Goal: Task Accomplishment & Management: Manage account settings

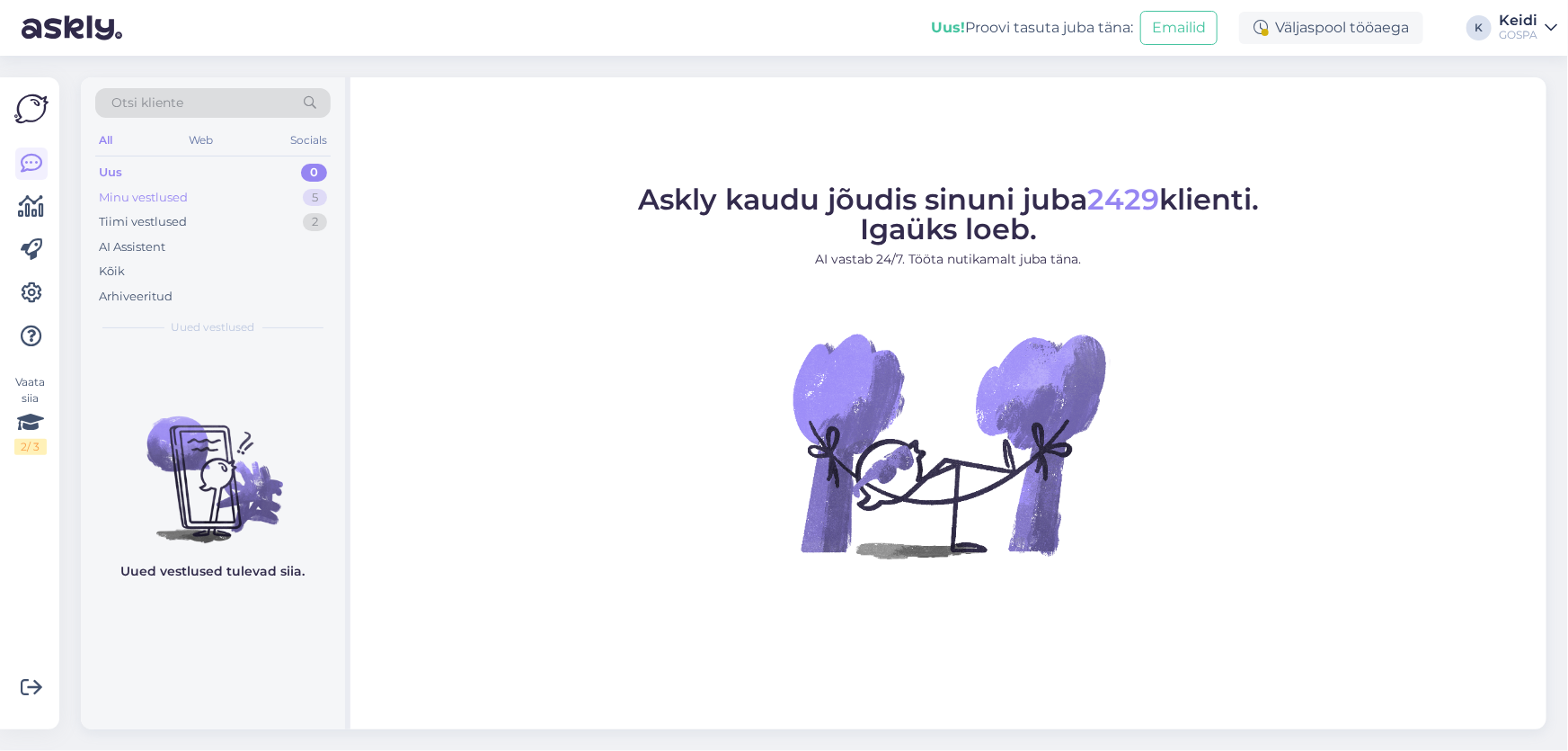
click at [189, 187] on div "Minu vestlused 5" at bounding box center [213, 198] width 235 height 25
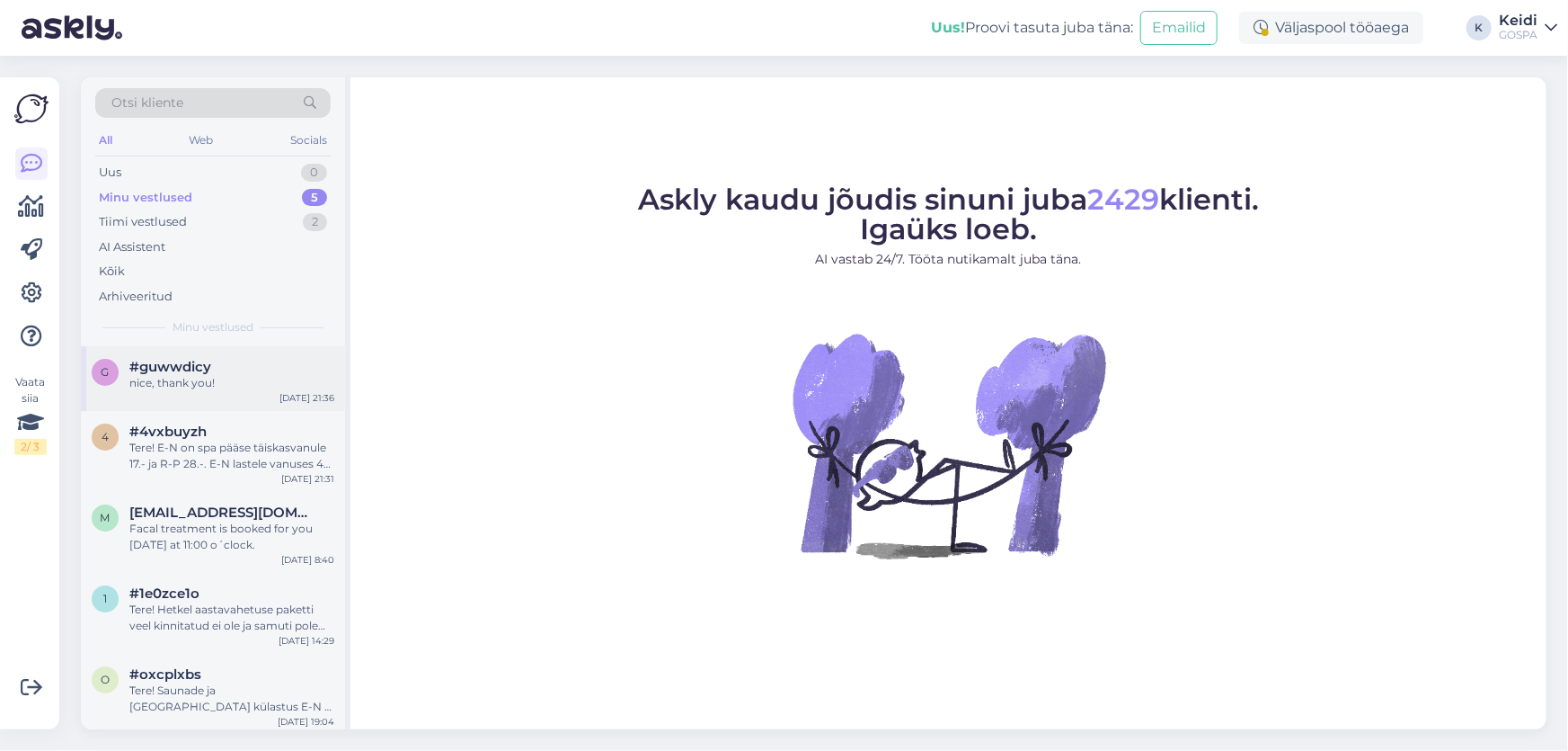
click at [206, 372] on span "#guwwdicy" at bounding box center [170, 367] width 81 height 16
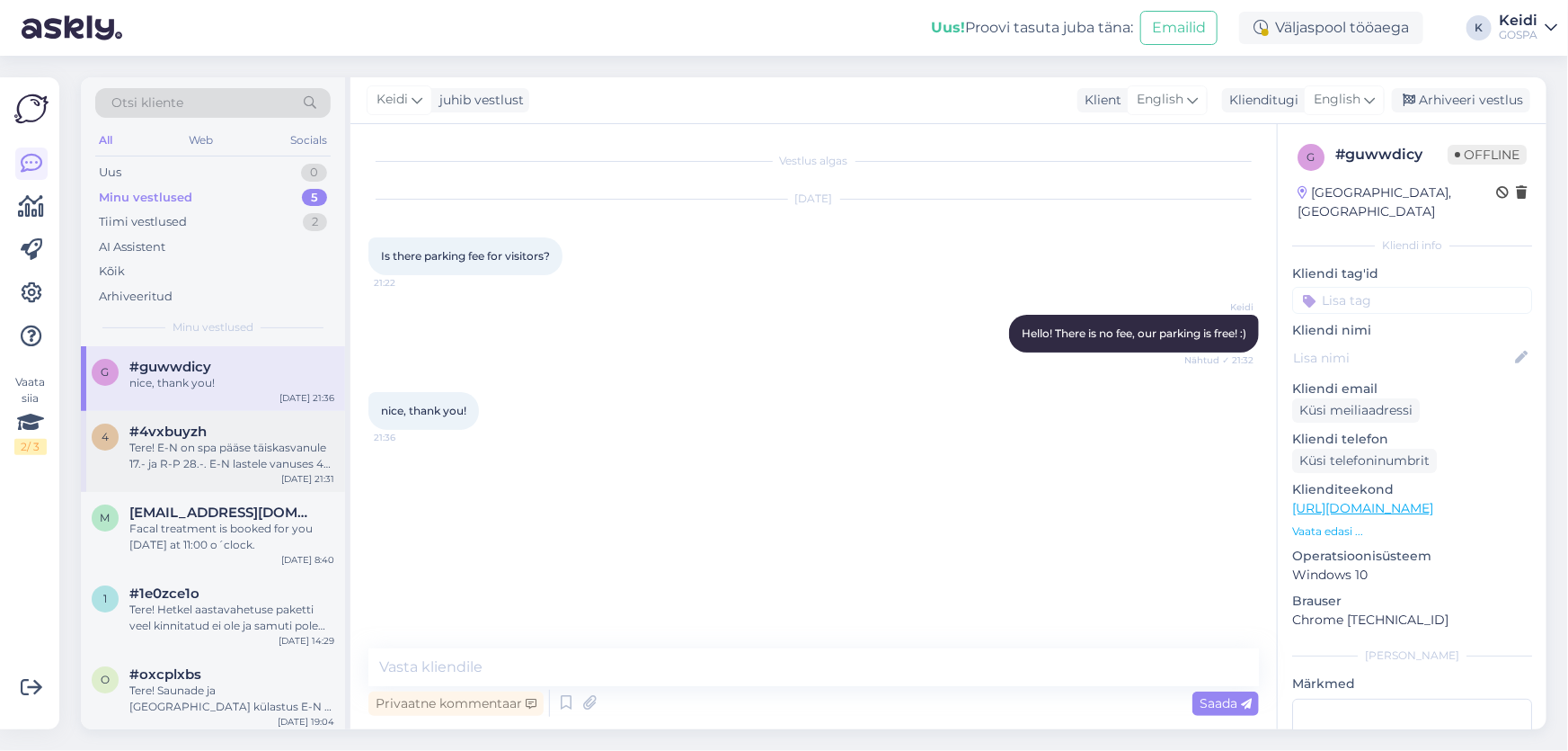
click at [191, 436] on span "#4vxbuyzh" at bounding box center [167, 432] width 77 height 16
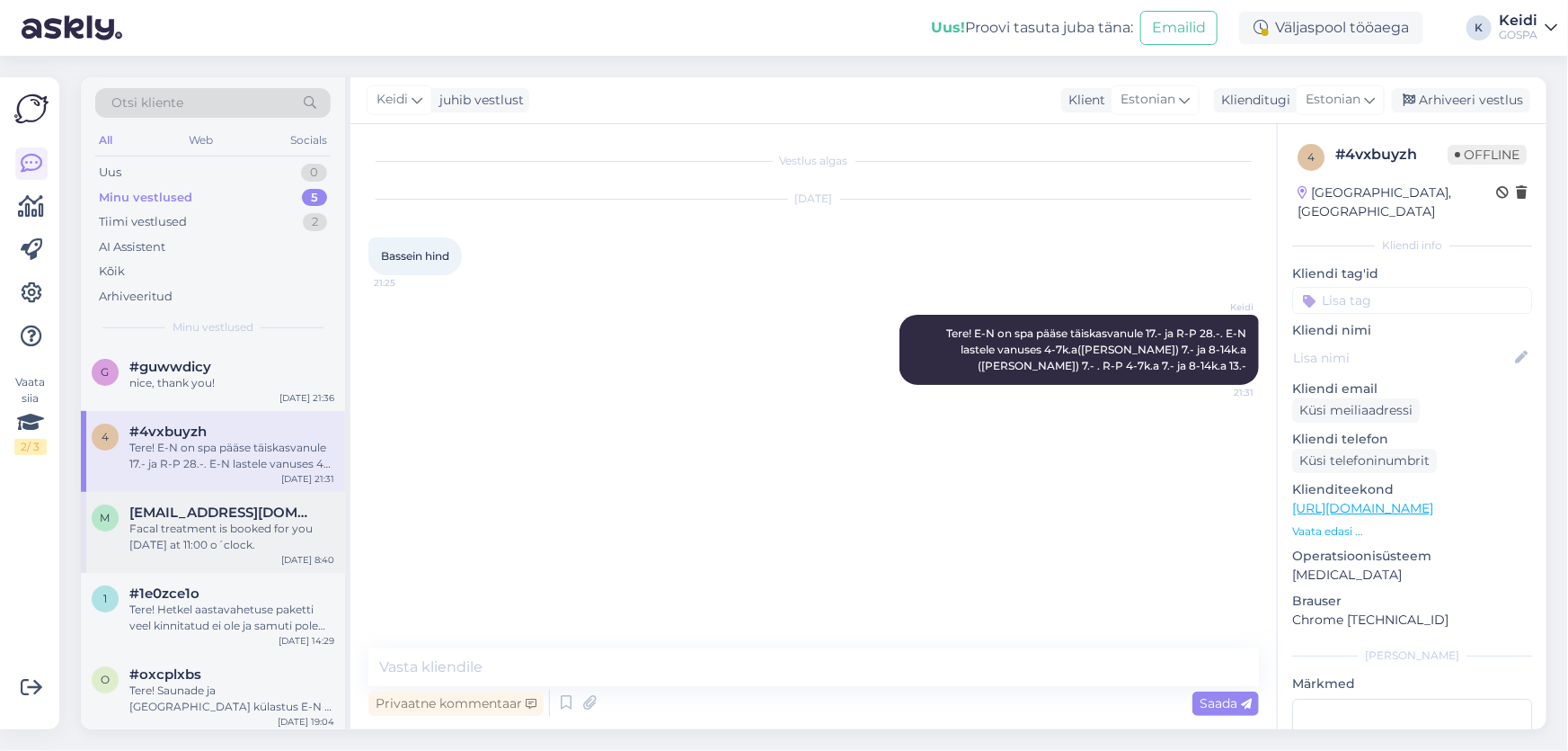
click at [186, 521] on div "Facal treatment is booked for you [DATE] at 11:00 o´clock." at bounding box center [231, 537] width 205 height 33
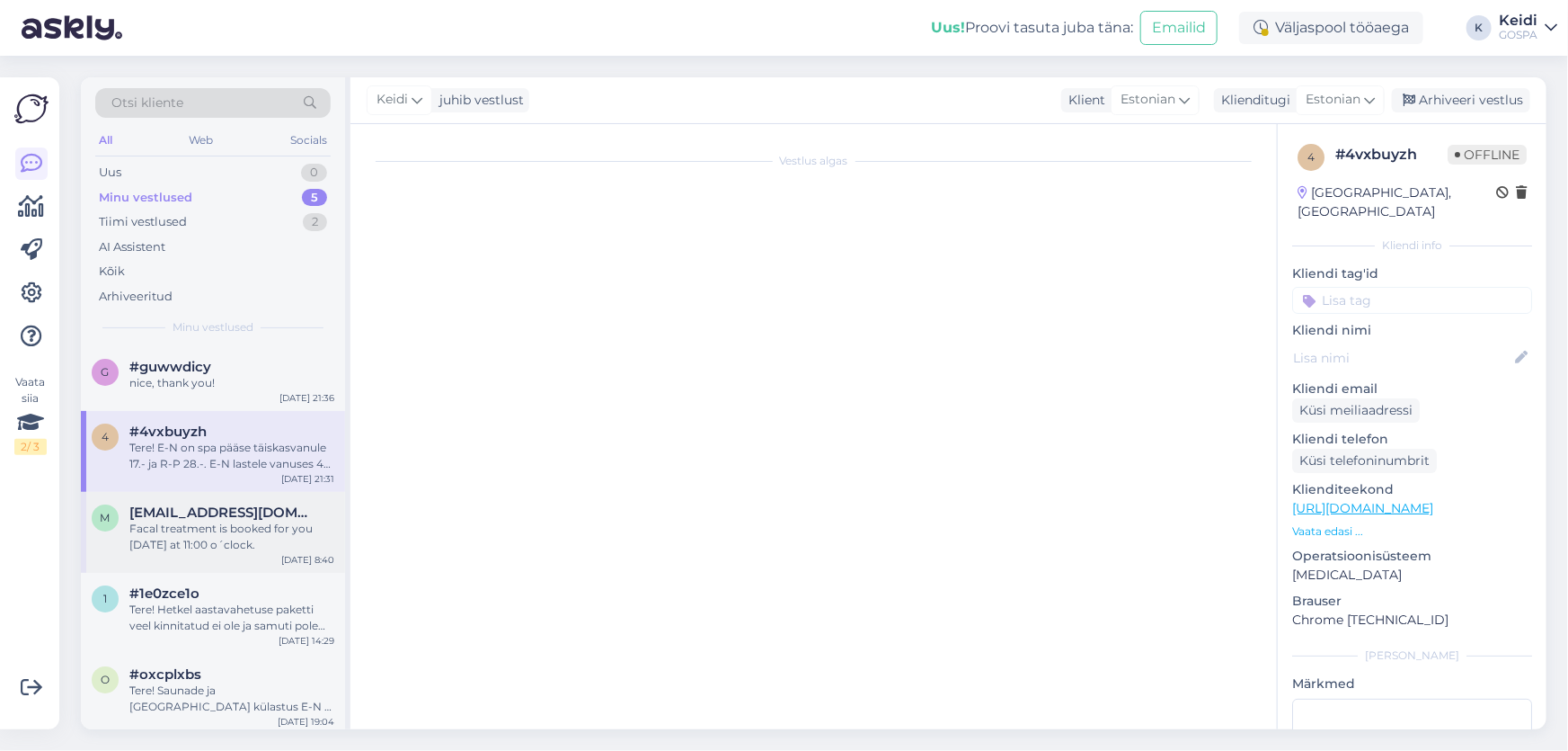
scroll to position [84, 0]
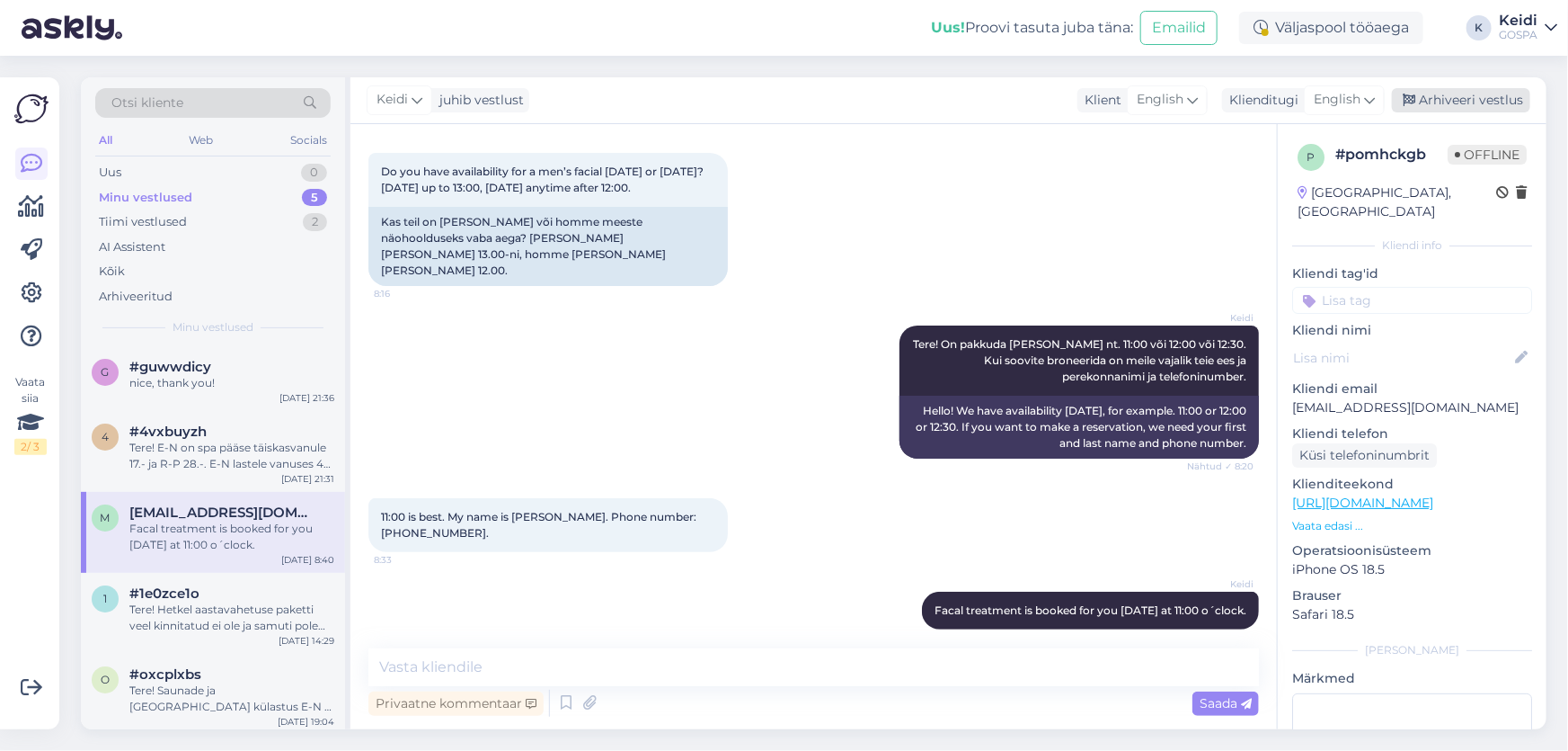
click at [1450, 94] on div "Arhiveeri vestlus" at bounding box center [1460, 100] width 138 height 24
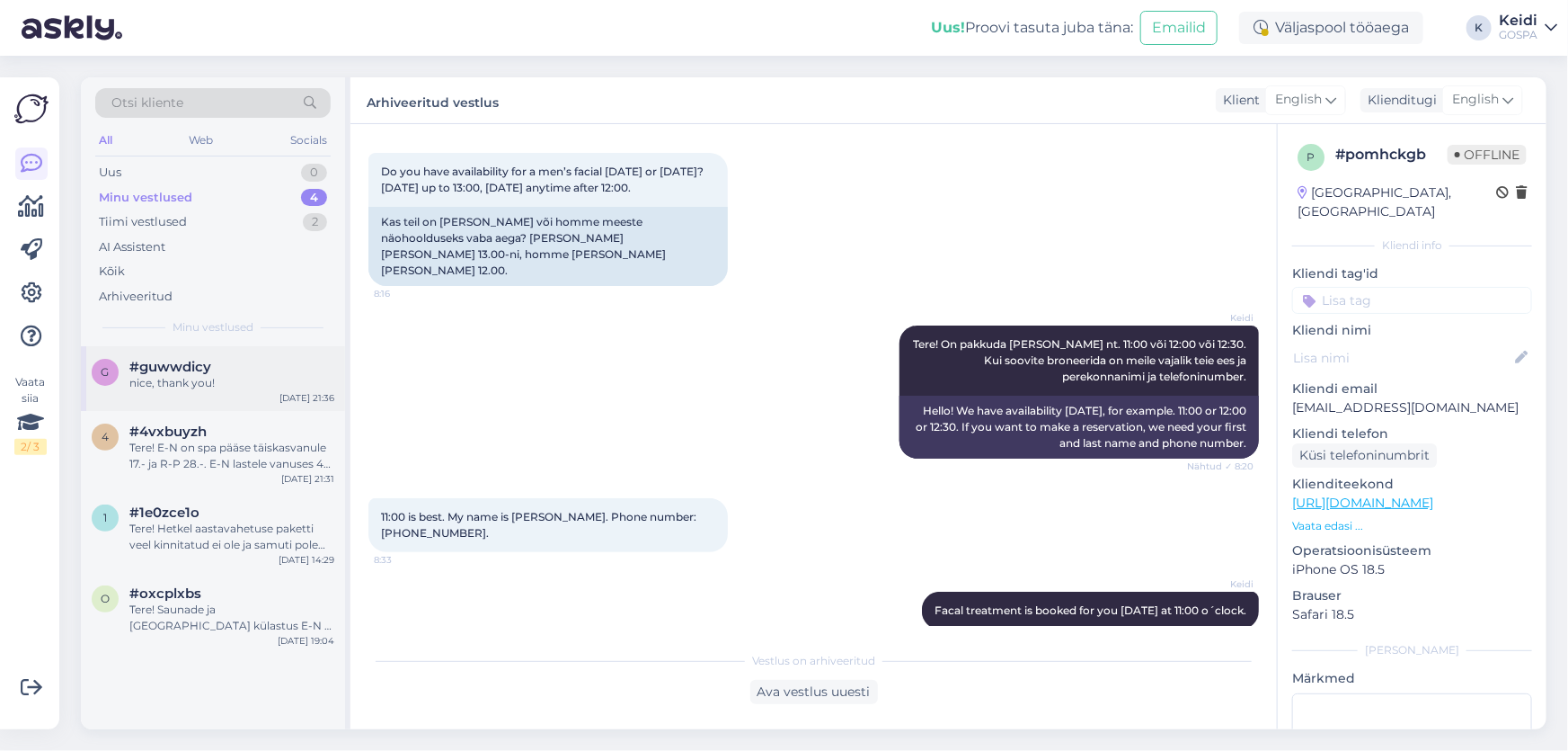
click at [197, 375] on div "nice, thank you!" at bounding box center [231, 383] width 205 height 16
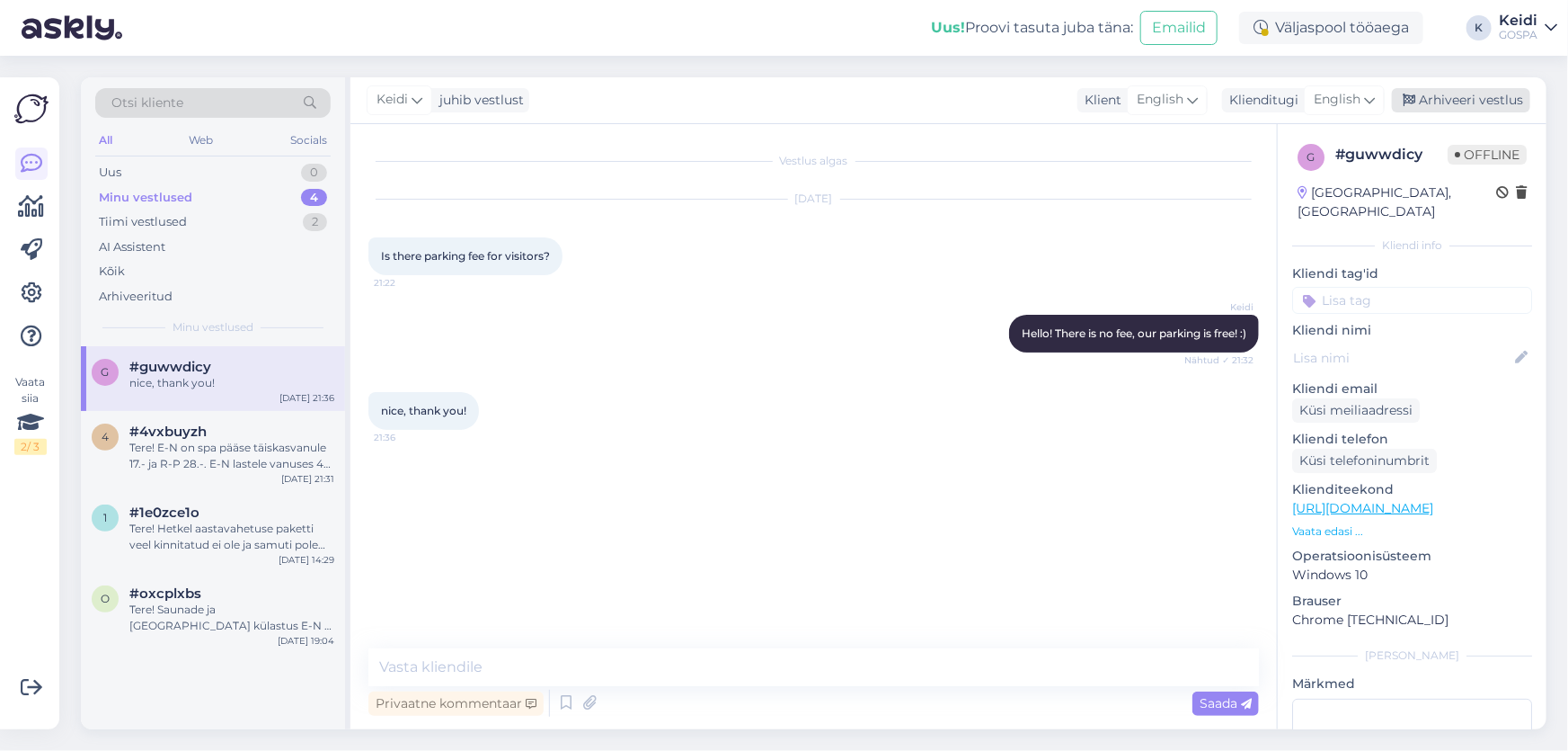
click at [1430, 102] on div "Arhiveeri vestlus" at bounding box center [1460, 100] width 138 height 24
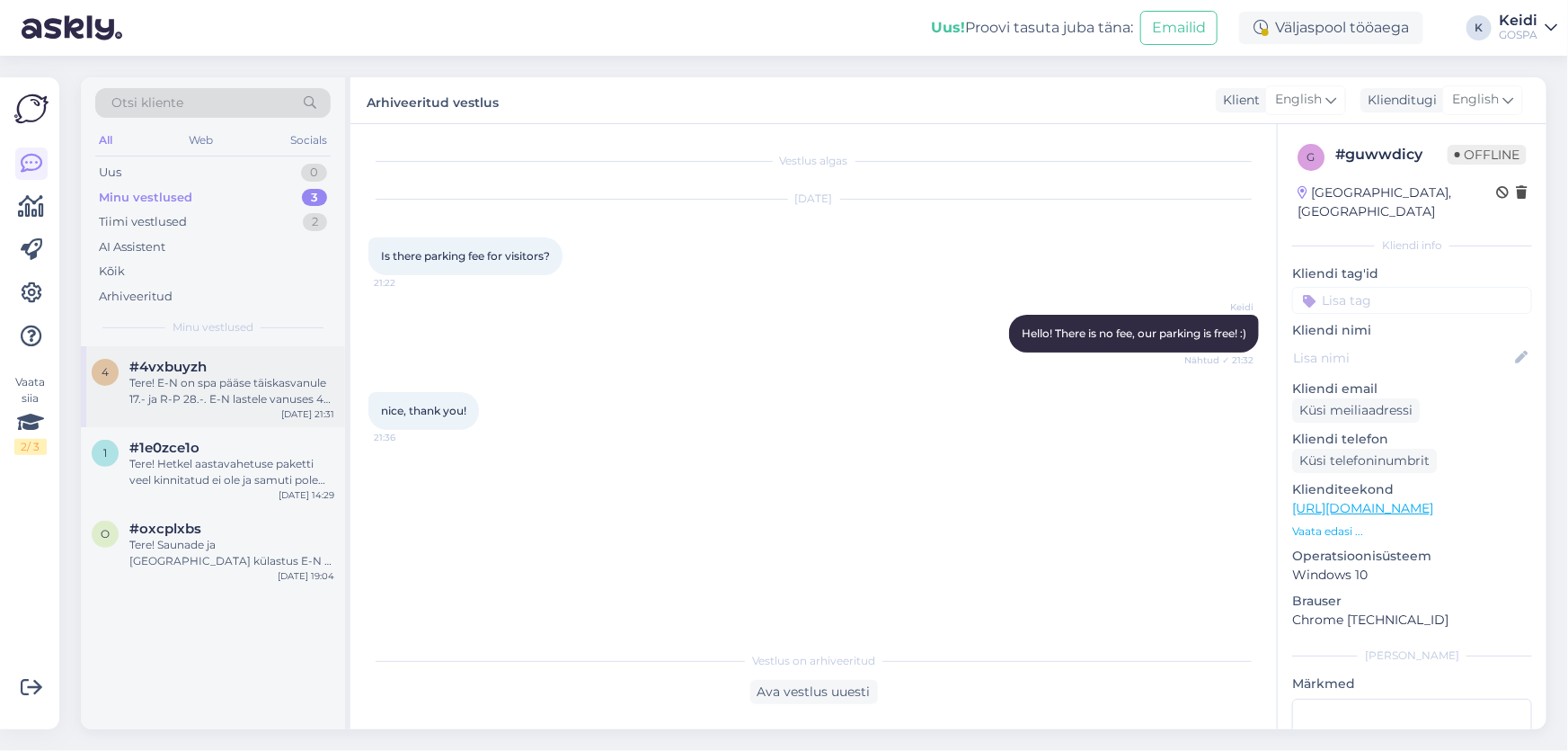
click at [196, 375] on div "Tere! E-N on spa pääse täiskasvanule 17.- ja R-P 28.-. E-N lastele vanuses 4-7k…" at bounding box center [231, 391] width 205 height 33
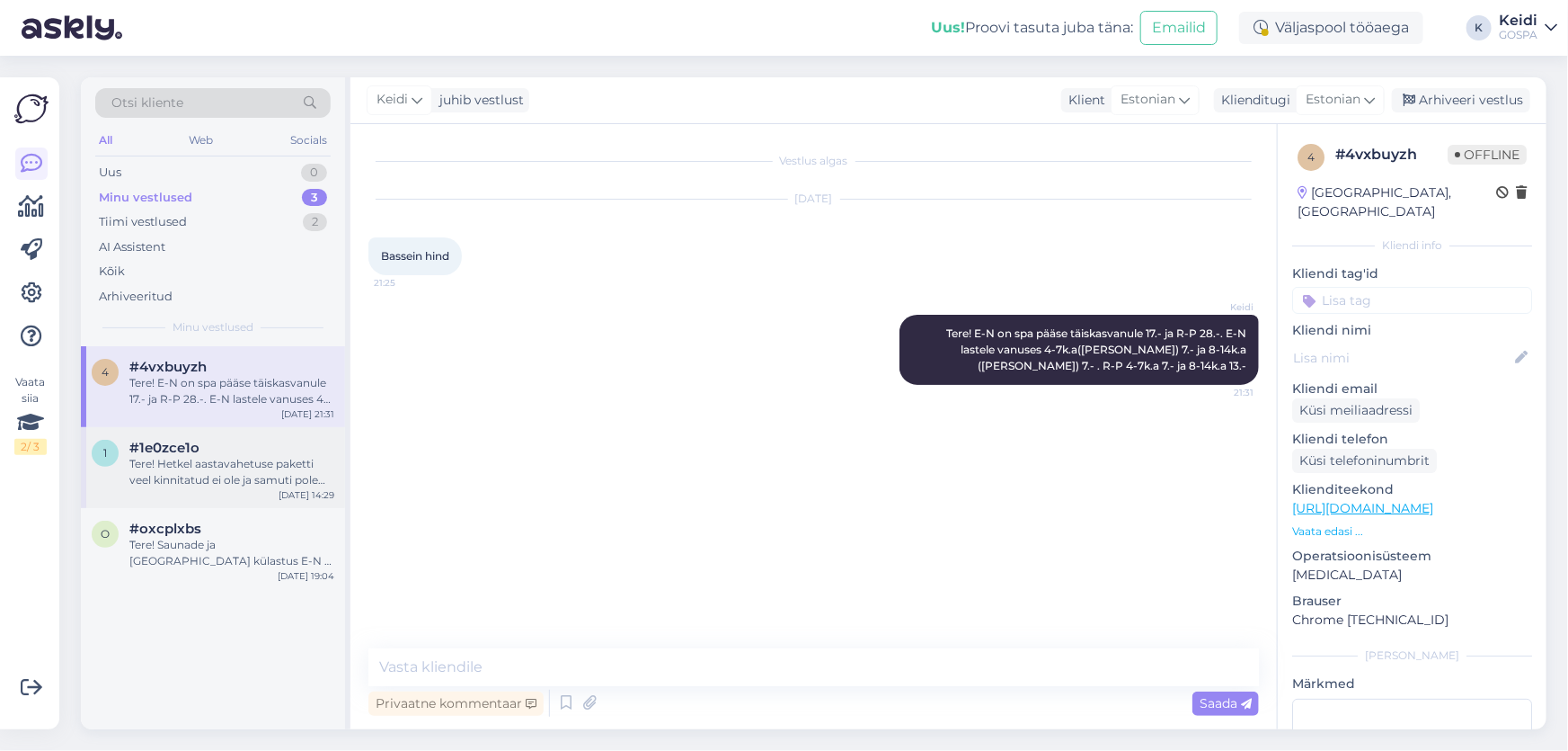
click at [186, 474] on div "Tere! Hetkel aastavahetuse paketti veel kinnitatud ei ole ja samuti pole veel k…" at bounding box center [231, 472] width 205 height 33
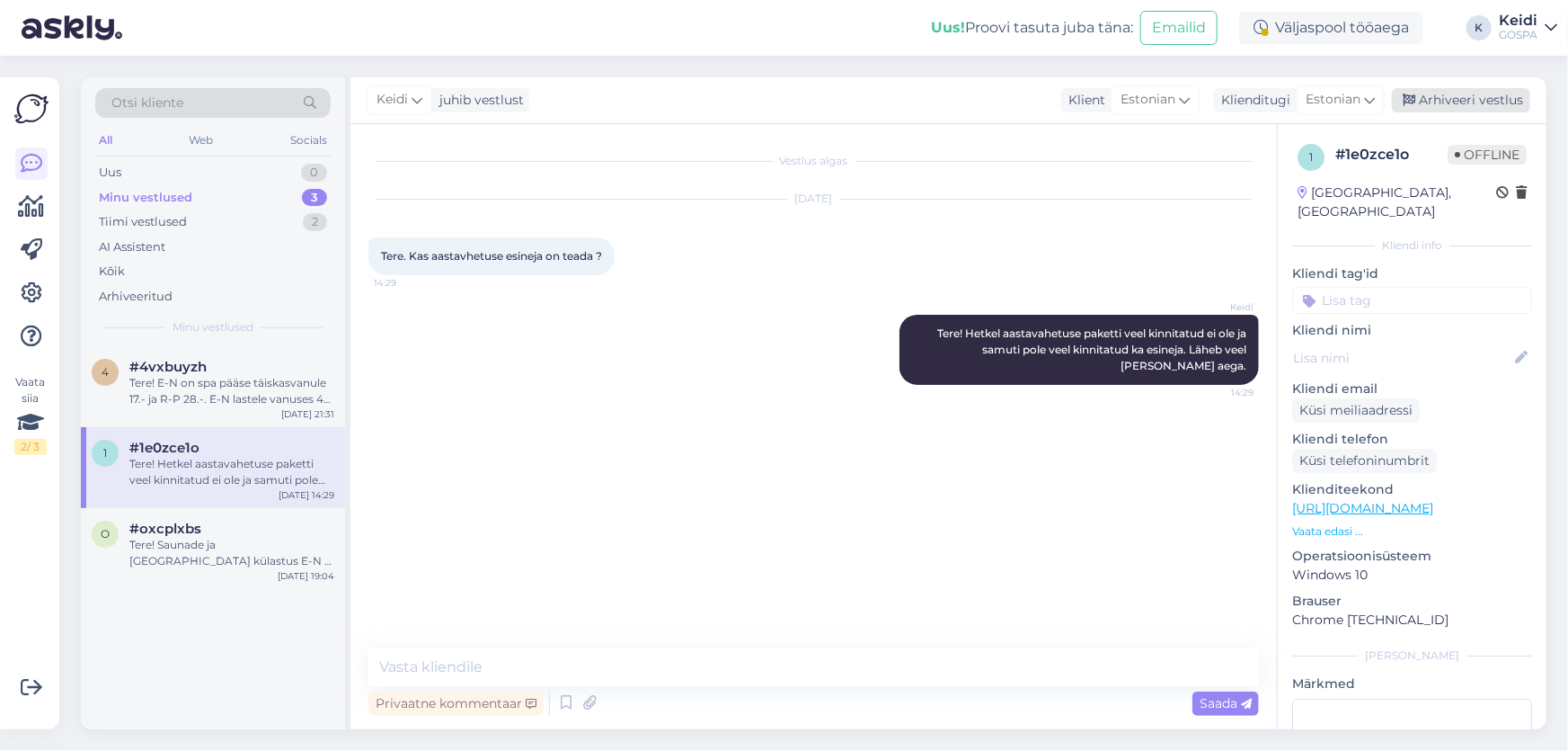
click at [1450, 103] on div "Arhiveeri vestlus" at bounding box center [1460, 100] width 138 height 24
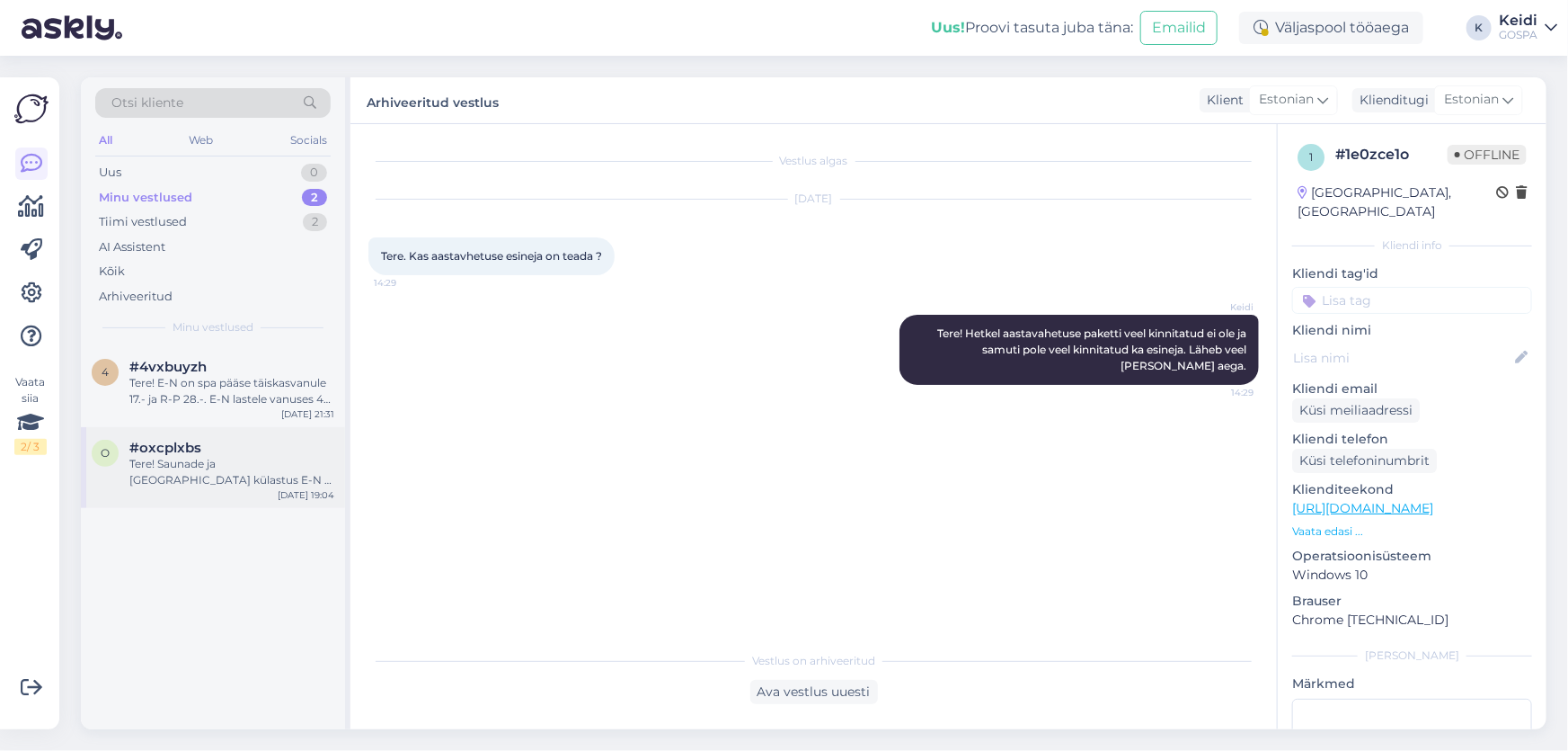
click at [203, 453] on div "#oxcplxbs" at bounding box center [231, 448] width 205 height 16
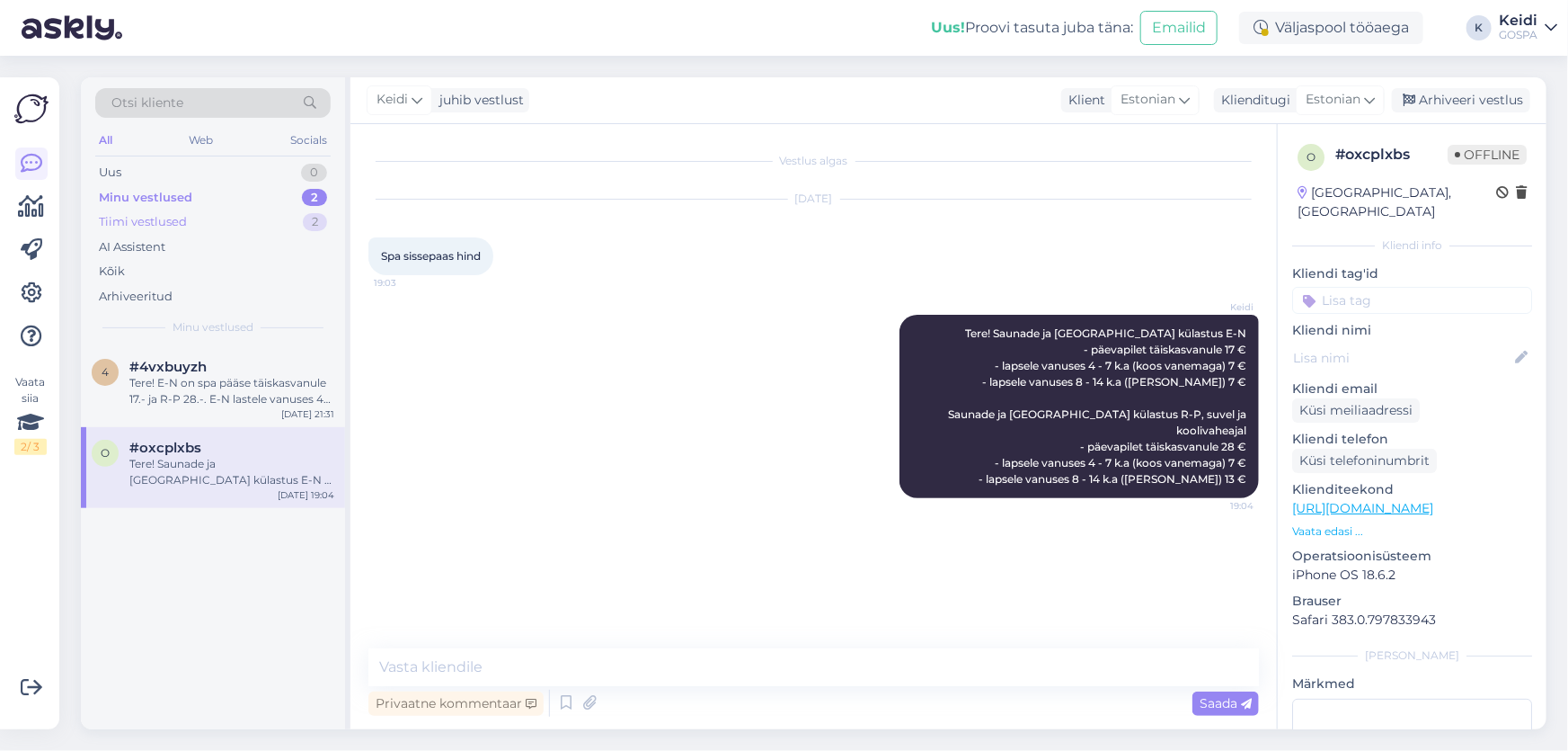
click at [130, 210] on div "Tiimi vestlused 2" at bounding box center [213, 223] width 235 height 25
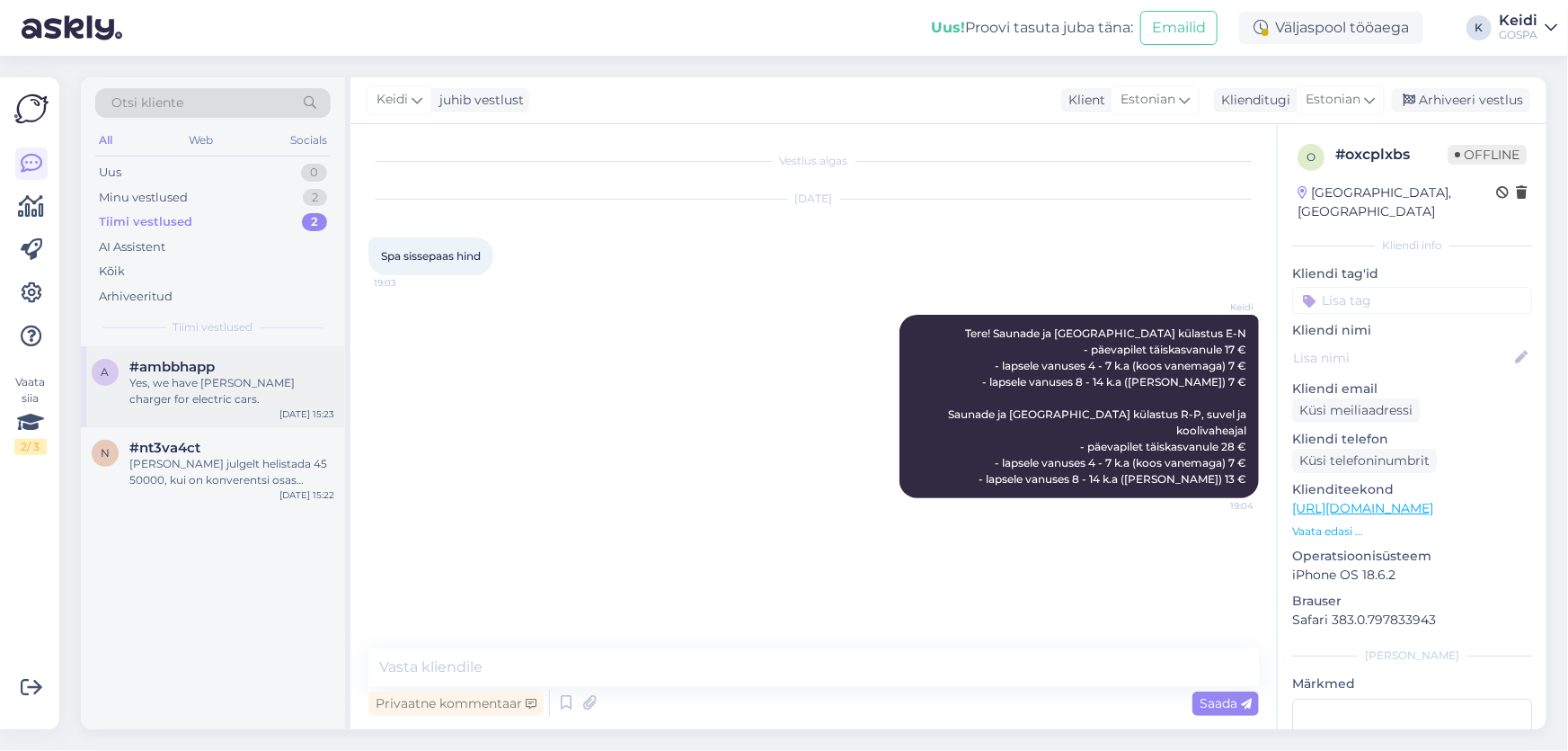
click at [178, 395] on div "Yes, we have [PERSON_NAME] charger for electric cars." at bounding box center [231, 391] width 205 height 33
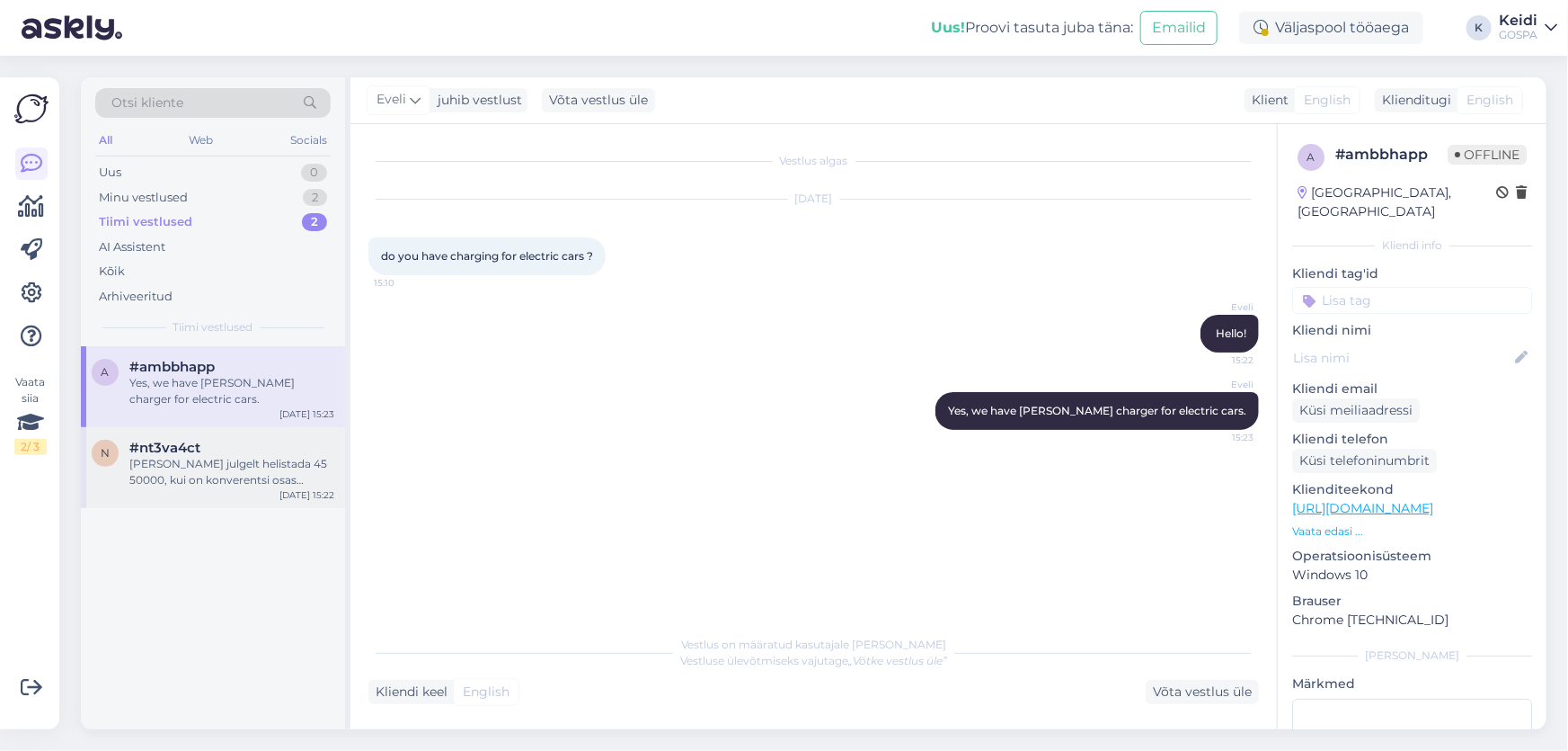
click at [194, 456] on div "[PERSON_NAME] julgelt helistada 45 50000, kui on konverentsi osas küsimusi." at bounding box center [231, 472] width 205 height 33
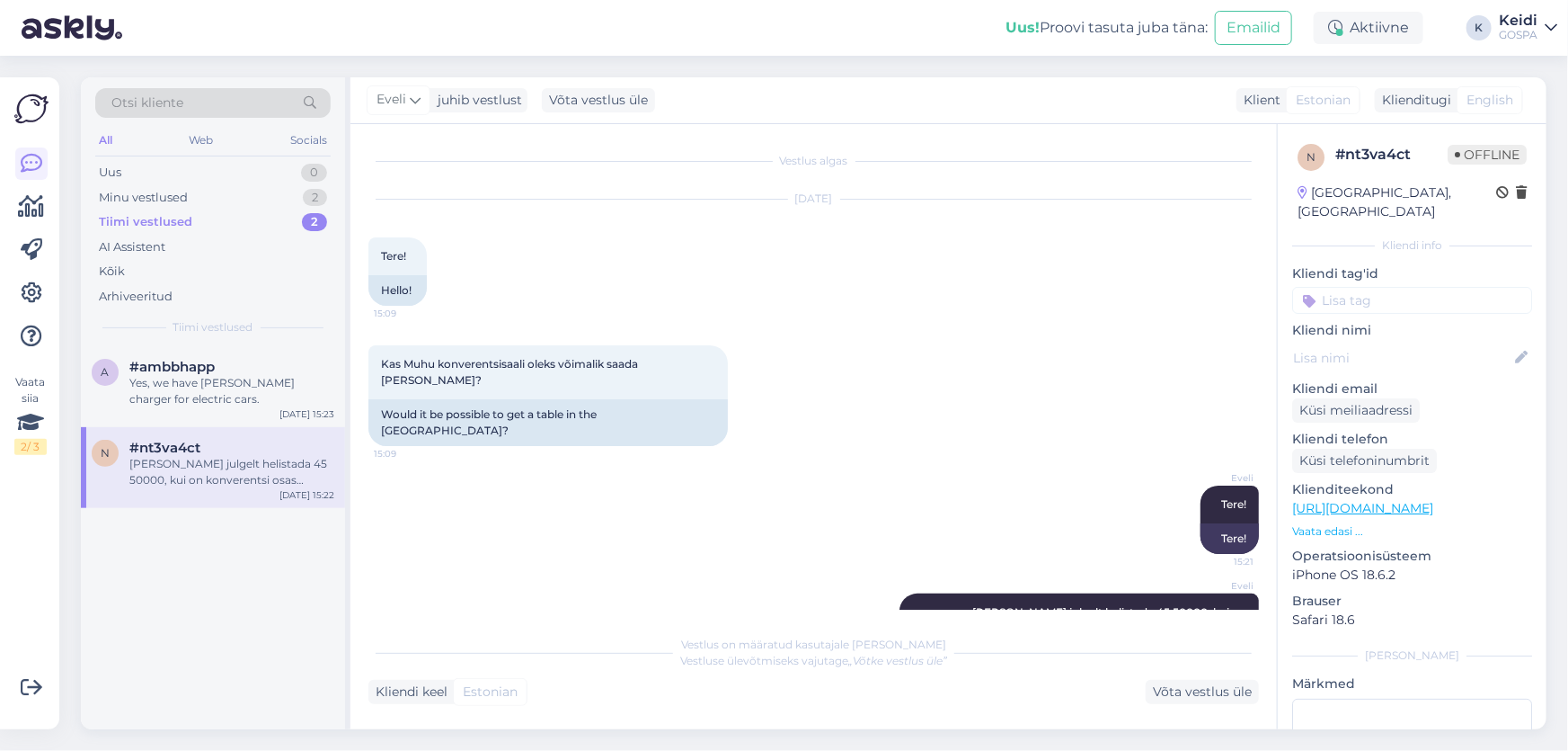
scroll to position [86, 0]
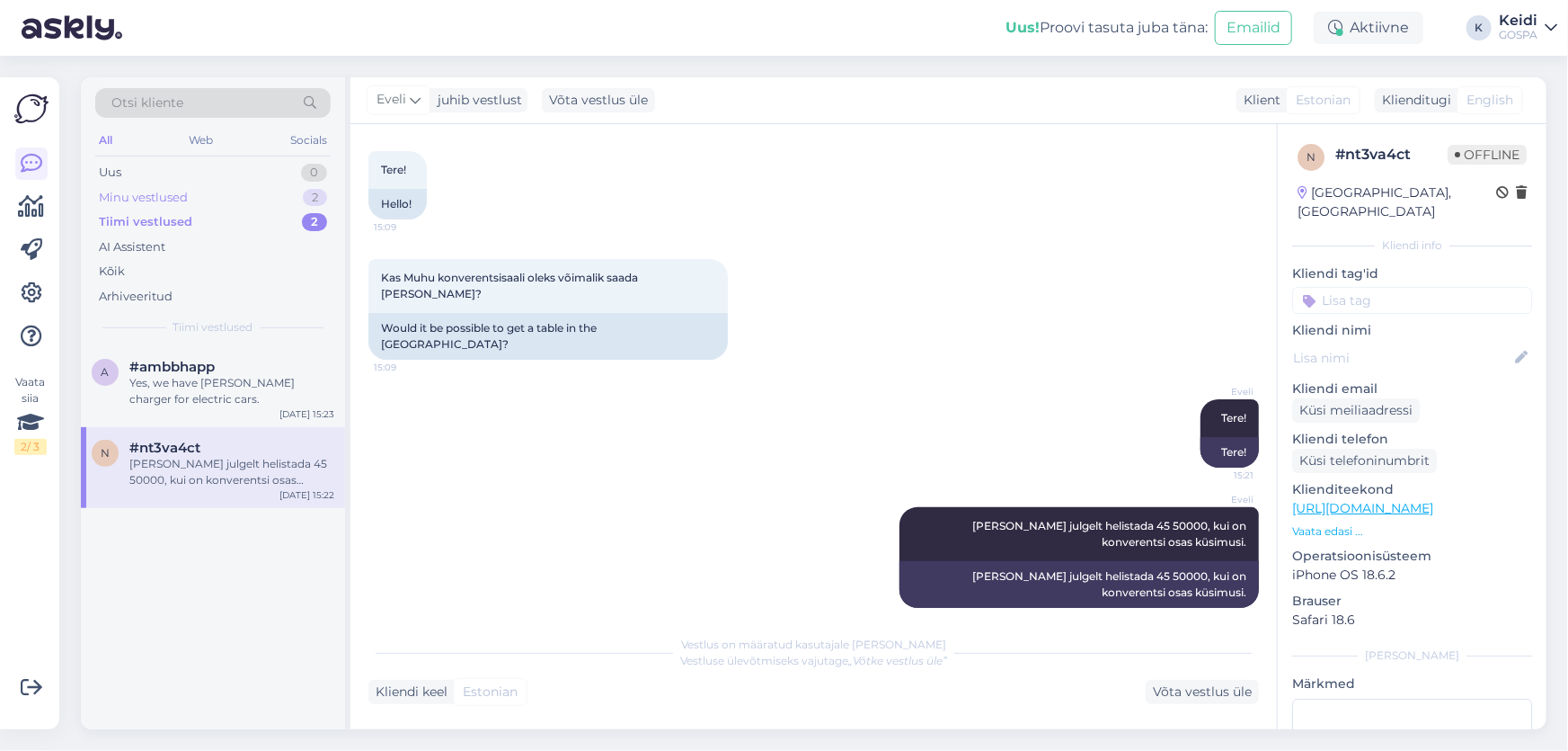
click at [142, 196] on div "Minu vestlused" at bounding box center [143, 198] width 89 height 18
